Goal: Task Accomplishment & Management: Use online tool/utility

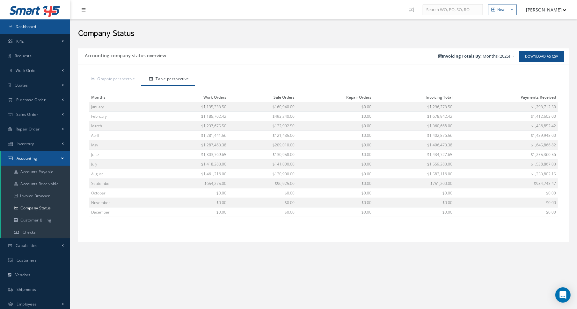
click at [30, 27] on span "Dashboard" at bounding box center [26, 26] width 21 height 5
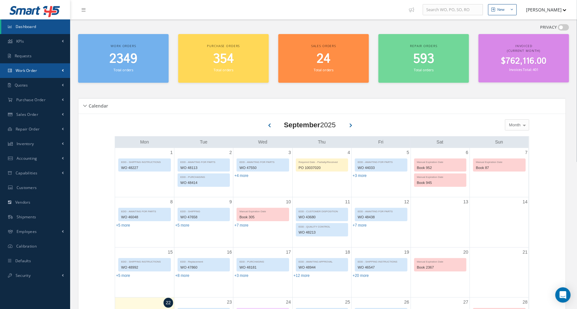
click at [39, 75] on link "Work Order" at bounding box center [35, 70] width 70 height 15
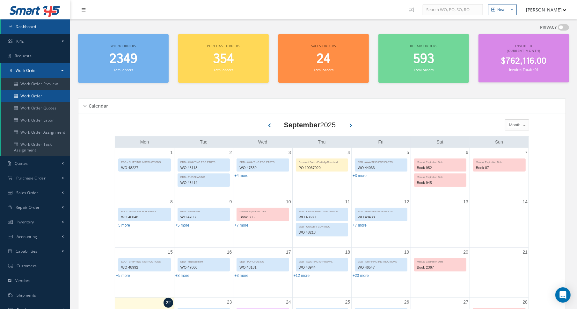
click at [38, 97] on link "Work Order" at bounding box center [35, 96] width 69 height 12
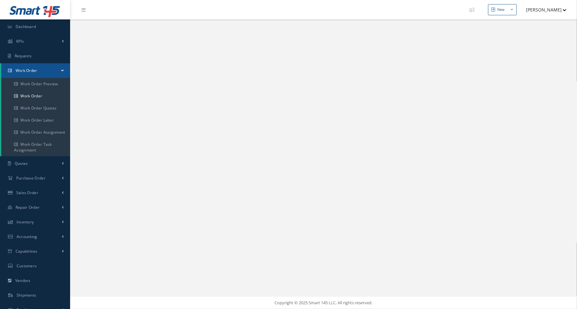
select select "25"
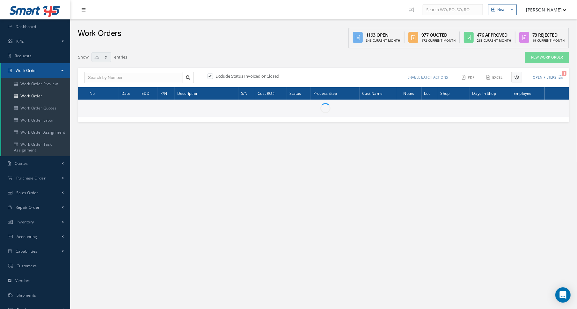
type input "All Work Request"
type input "All Work Performed"
type input "All Status"
type input "WO Part Status"
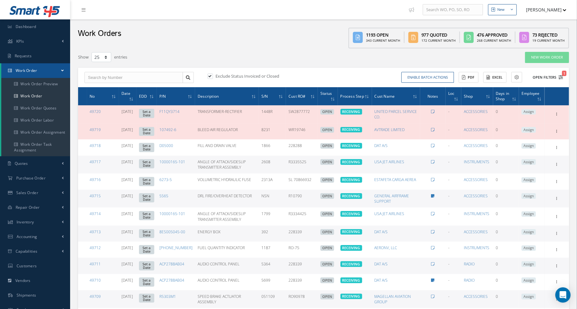
click at [562, 76] on icon "1" at bounding box center [560, 77] width 4 height 4
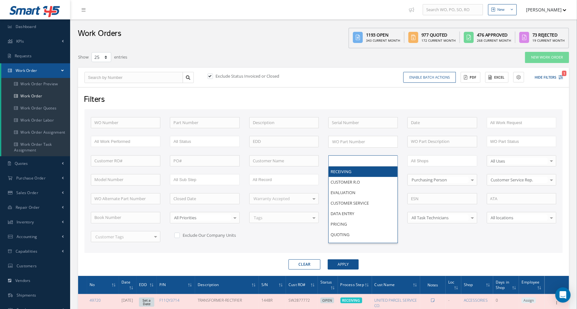
click at [352, 163] on li at bounding box center [351, 161] width 45 height 9
type input "shi"
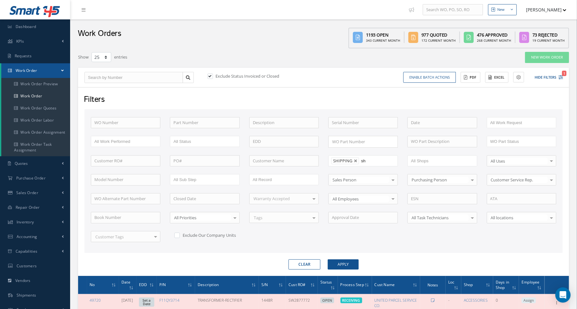
type input "shi"
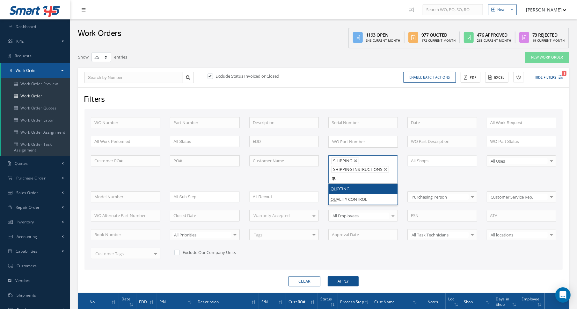
type input "qua"
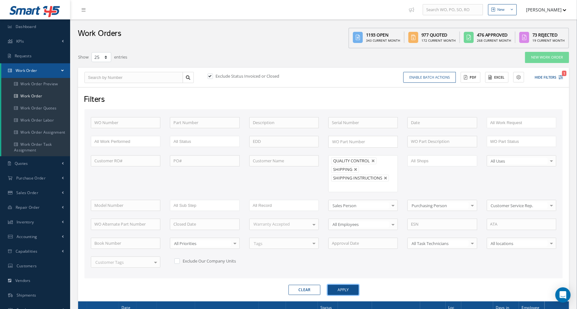
click at [336, 286] on button "Apply" at bounding box center [343, 290] width 31 height 10
click at [490, 79] on icon at bounding box center [490, 77] width 4 height 4
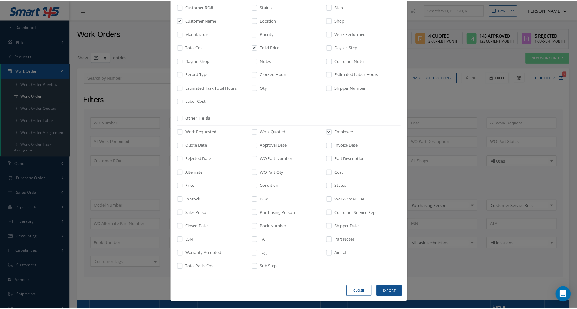
scroll to position [72, 0]
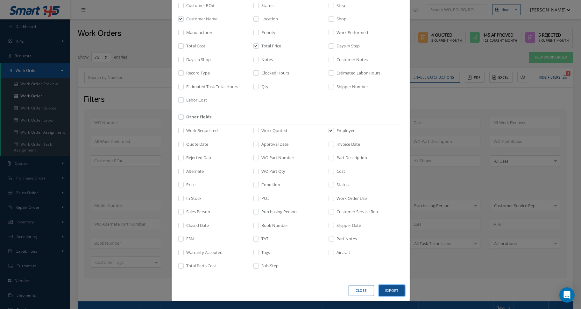
click at [385, 292] on button "Export" at bounding box center [391, 290] width 25 height 11
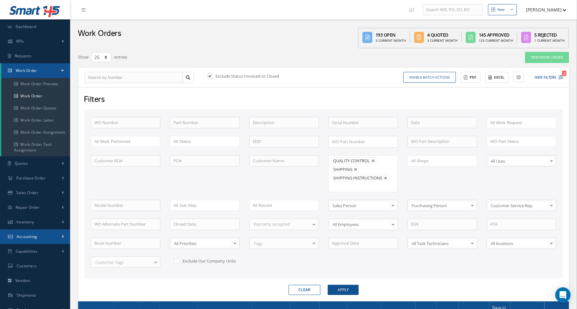
click at [38, 237] on link "Accounting" at bounding box center [35, 237] width 70 height 15
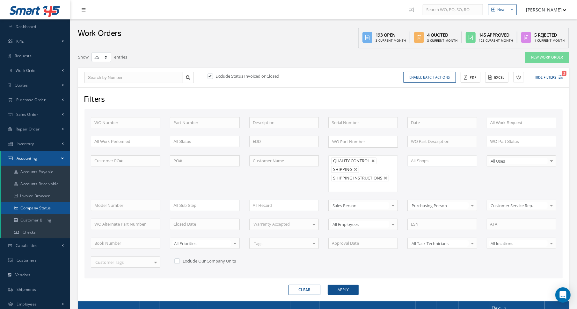
click at [41, 208] on link "Company Status" at bounding box center [35, 208] width 69 height 12
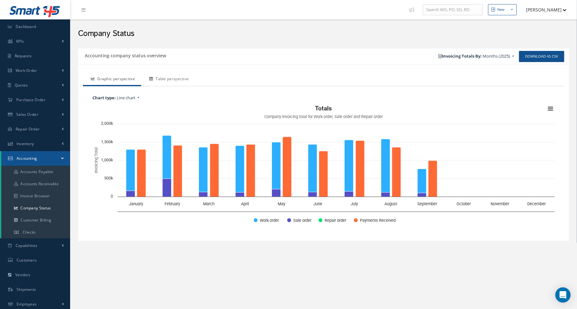
click at [167, 79] on link "Table perspective" at bounding box center [168, 79] width 54 height 13
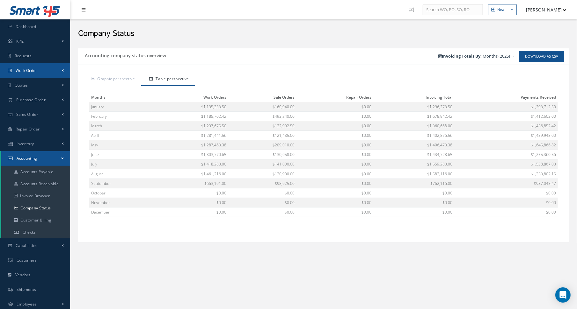
click at [42, 70] on link "Work Order" at bounding box center [35, 70] width 70 height 15
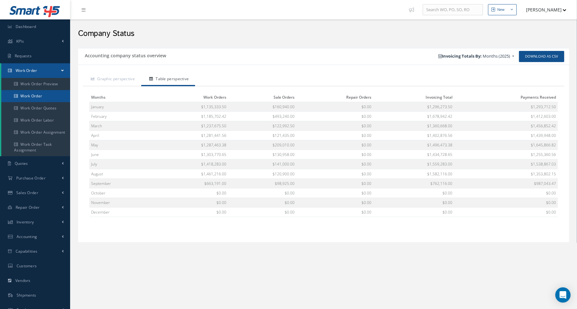
click at [44, 93] on link "Work Order" at bounding box center [35, 96] width 69 height 12
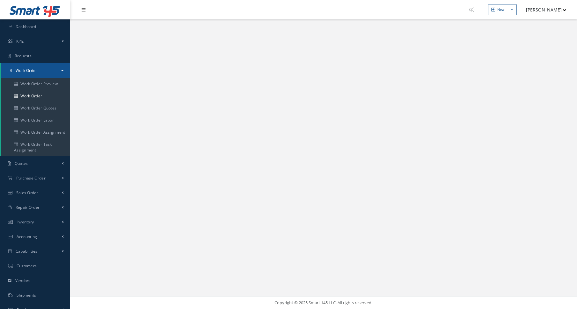
select select "25"
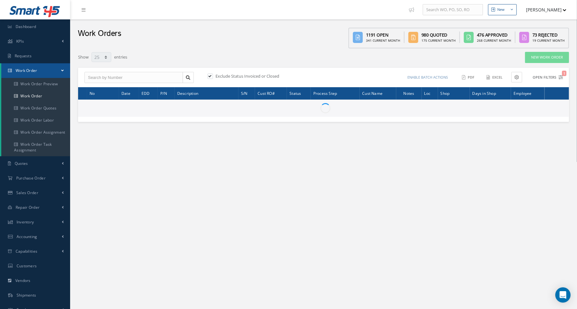
type input "All Work Request"
type input "All Work Performed"
type input "All Status"
type input "WO Part Status"
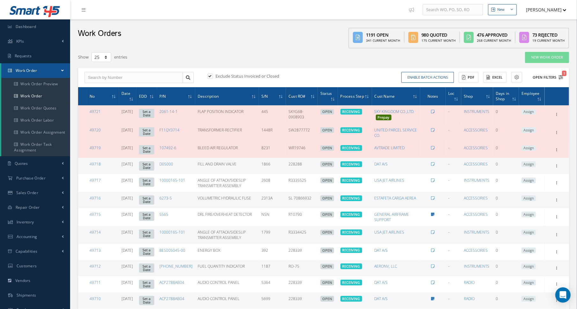
click at [562, 77] on icon "1" at bounding box center [560, 77] width 4 height 4
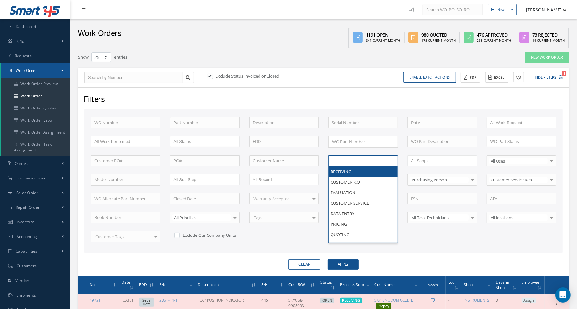
click at [361, 162] on input "text" at bounding box center [352, 161] width 40 height 8
type input "final"
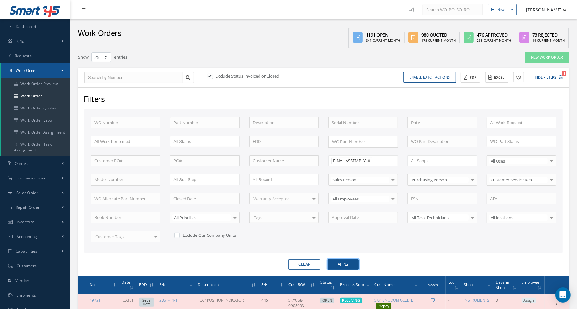
click at [342, 262] on button "Apply" at bounding box center [343, 265] width 31 height 10
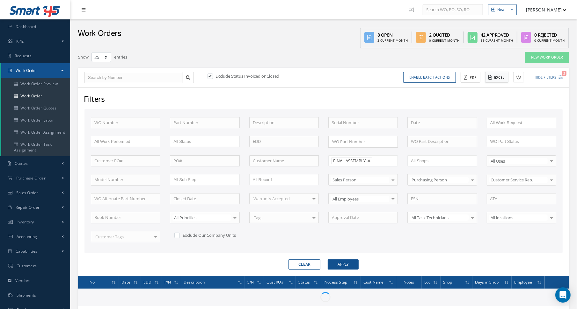
click at [500, 80] on button "Excel" at bounding box center [496, 77] width 23 height 11
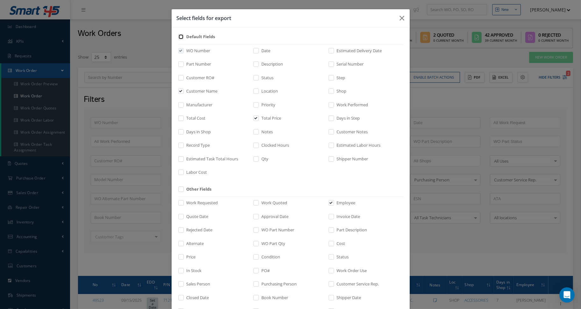
click at [180, 36] on input "checkbox" at bounding box center [181, 38] width 4 height 7
checkbox input "true"
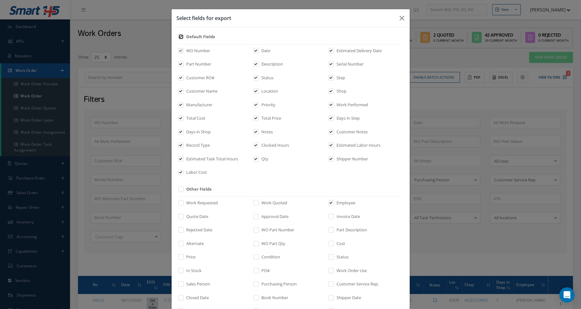
checkbox input "true"
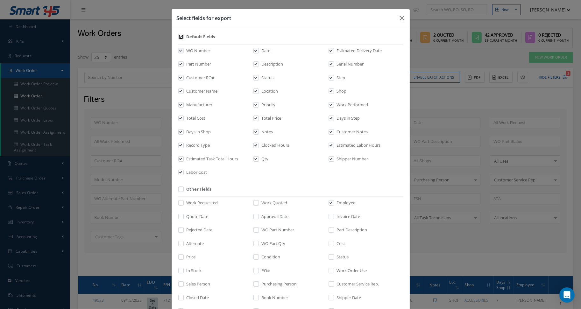
checkbox input "true"
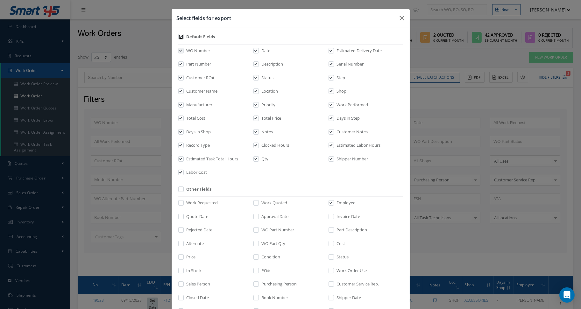
checkbox input "true"
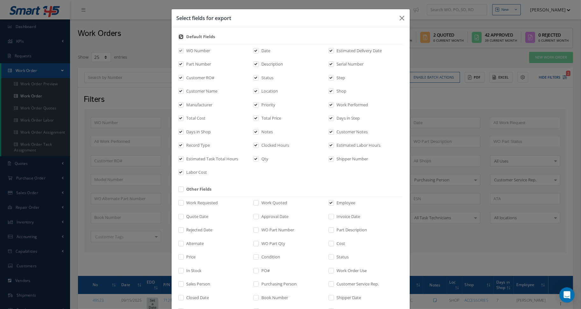
checkbox input "true"
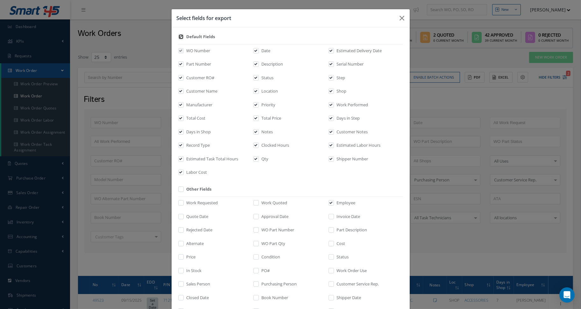
checkbox input "true"
click at [185, 171] on label "Labor Cost" at bounding box center [196, 173] width 22 height 6
click at [184, 171] on input "checkbox" at bounding box center [181, 174] width 4 height 7
checkbox input "false"
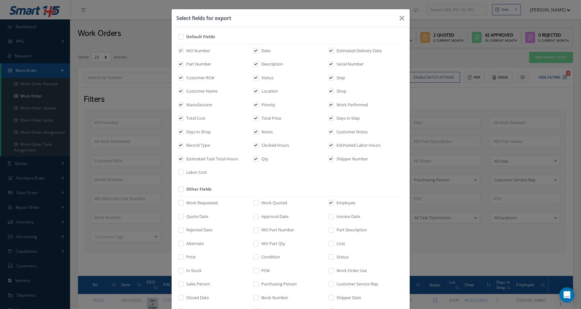
click at [195, 152] on div "WO Number Date Estimated Delivery Date Part Number Description Serial Number Cu…" at bounding box center [291, 112] width 226 height 136
click at [194, 157] on label "Estimated Task Total Hours" at bounding box center [212, 159] width 54 height 6
click at [184, 157] on input "checkbox" at bounding box center [181, 160] width 4 height 7
checkbox input "false"
click at [199, 143] on label "Record Type" at bounding box center [197, 145] width 25 height 6
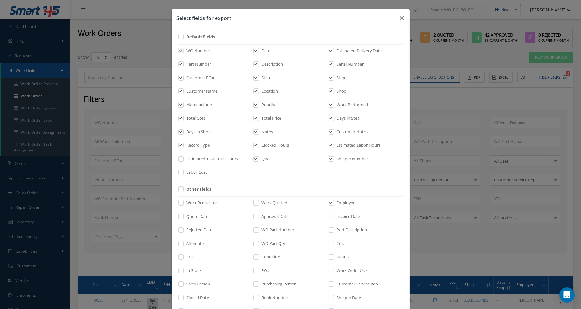
click at [184, 144] on input "checkbox" at bounding box center [181, 147] width 4 height 7
checkbox input "false"
click at [265, 147] on label "Clocked Hours" at bounding box center [274, 145] width 29 height 6
click at [259, 147] on input "checkbox" at bounding box center [257, 147] width 4 height 7
checkbox input "false"
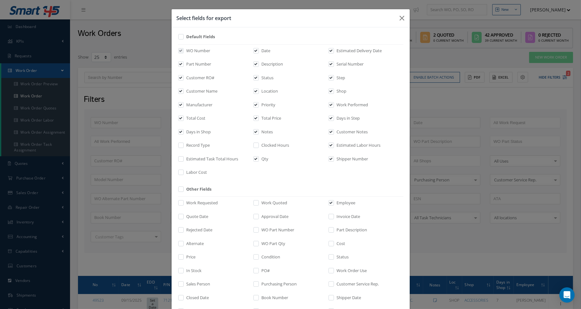
click at [267, 131] on label "Notes" at bounding box center [266, 132] width 13 height 6
click at [259, 131] on input "checkbox" at bounding box center [257, 133] width 4 height 7
checkbox input "false"
click at [259, 159] on label at bounding box center [260, 160] width 2 height 9
click at [256, 159] on input "checkbox" at bounding box center [257, 160] width 4 height 7
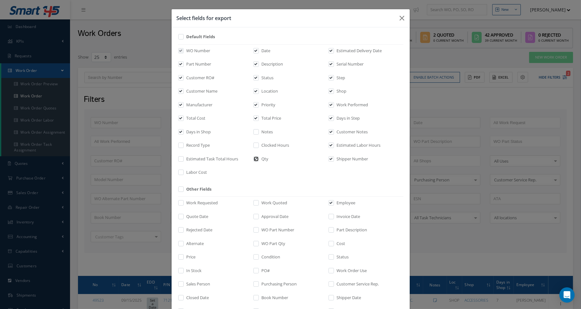
checkbox input "false"
click at [341, 159] on label "Shipper Number" at bounding box center [352, 159] width 33 height 6
click at [334, 159] on input "checkbox" at bounding box center [332, 160] width 4 height 7
checkbox input "false"
click at [343, 147] on label "Estimated Labor Hours" at bounding box center [359, 145] width 46 height 6
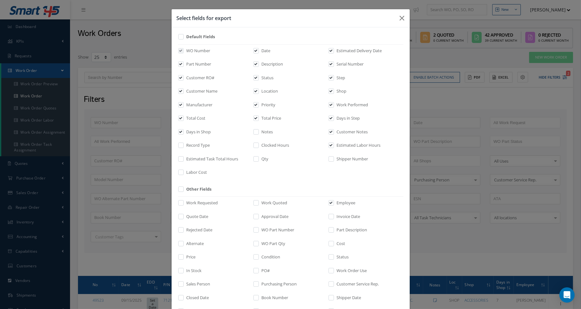
click at [334, 147] on input "checkbox" at bounding box center [332, 147] width 4 height 7
checkbox input "false"
click at [344, 132] on label "Customer Notes" at bounding box center [352, 132] width 33 height 6
click at [334, 132] on input "checkbox" at bounding box center [332, 133] width 4 height 7
checkbox input "false"
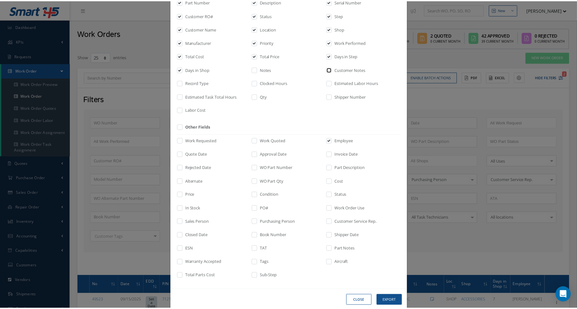
scroll to position [64, 0]
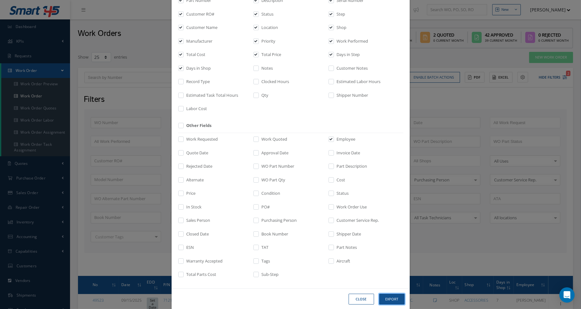
click at [385, 298] on button "Export" at bounding box center [391, 299] width 25 height 11
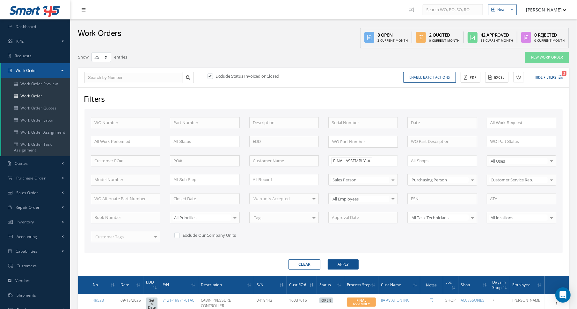
click at [296, 42] on div "Work Orders 8 Open 3 Current Month 2 Quoted 0 Current Month 42 Approved 39 Curr…" at bounding box center [323, 33] width 507 height 29
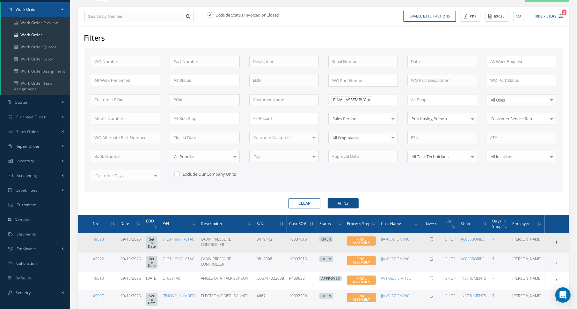
scroll to position [0, 0]
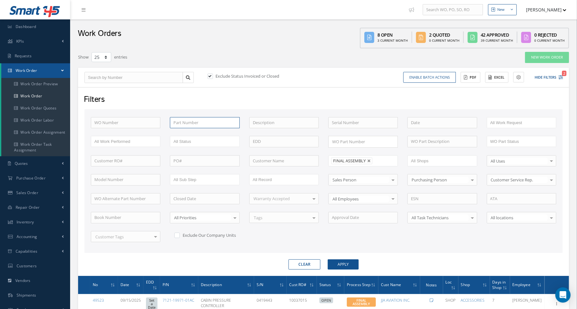
click at [187, 122] on input "text" at bounding box center [204, 122] width 69 height 11
paste input "DV8456701-5"
type input "DV8456701-5"
click at [328, 260] on button "Apply" at bounding box center [343, 265] width 31 height 10
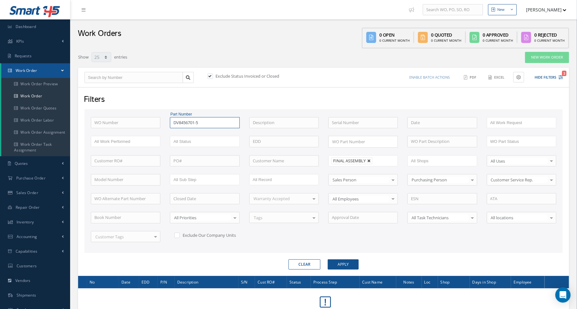
click at [368, 159] on link at bounding box center [369, 161] width 4 height 4
type input "All Proccess Step"
click at [339, 270] on div "Filters WO Number Part Number DV8456701-5 No Match Found Description Serial Num…" at bounding box center [323, 181] width 491 height 189
click at [339, 260] on button "Apply" at bounding box center [343, 265] width 31 height 10
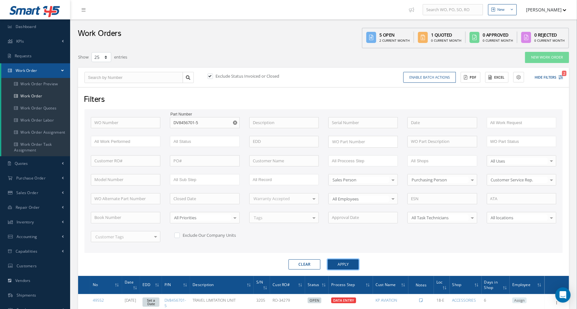
scroll to position [96, 0]
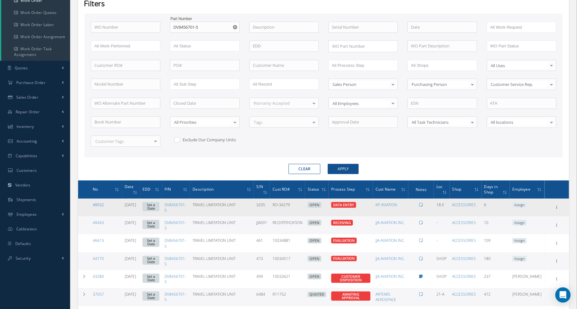
click at [98, 203] on link "49552" at bounding box center [98, 204] width 11 height 5
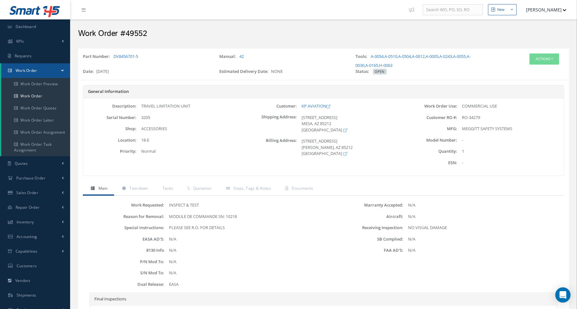
click at [209, 35] on h2 "Work Order #49552" at bounding box center [323, 34] width 491 height 10
click at [202, 43] on div "Work Order #49552" at bounding box center [323, 31] width 507 height 25
